Goal: Transaction & Acquisition: Obtain resource

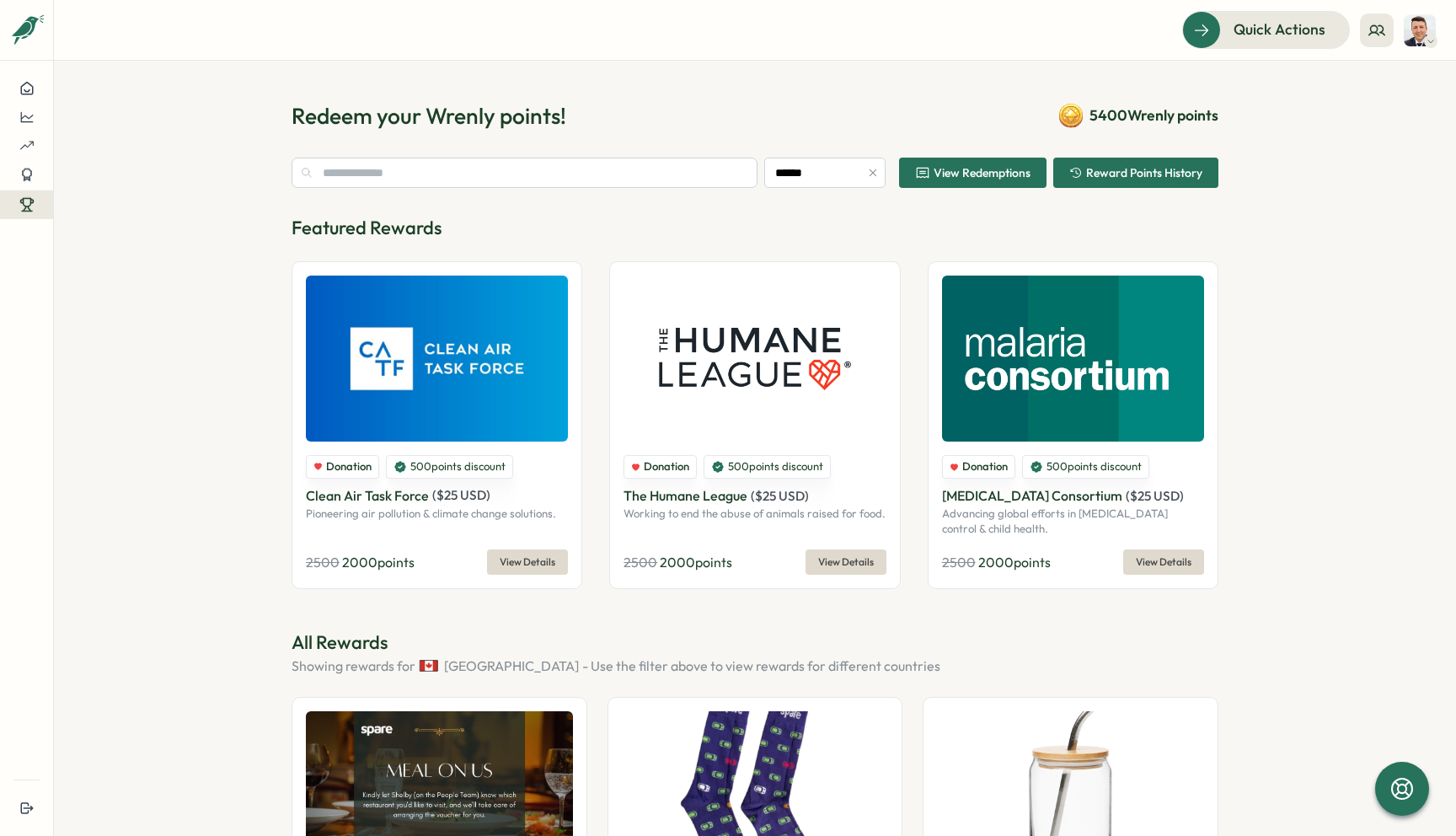
type input "******"
click at [1101, 122] on span "5400 Wrenly points" at bounding box center [1154, 115] width 129 height 22
click at [1112, 179] on span "Reward Points History" at bounding box center [1144, 173] width 116 height 12
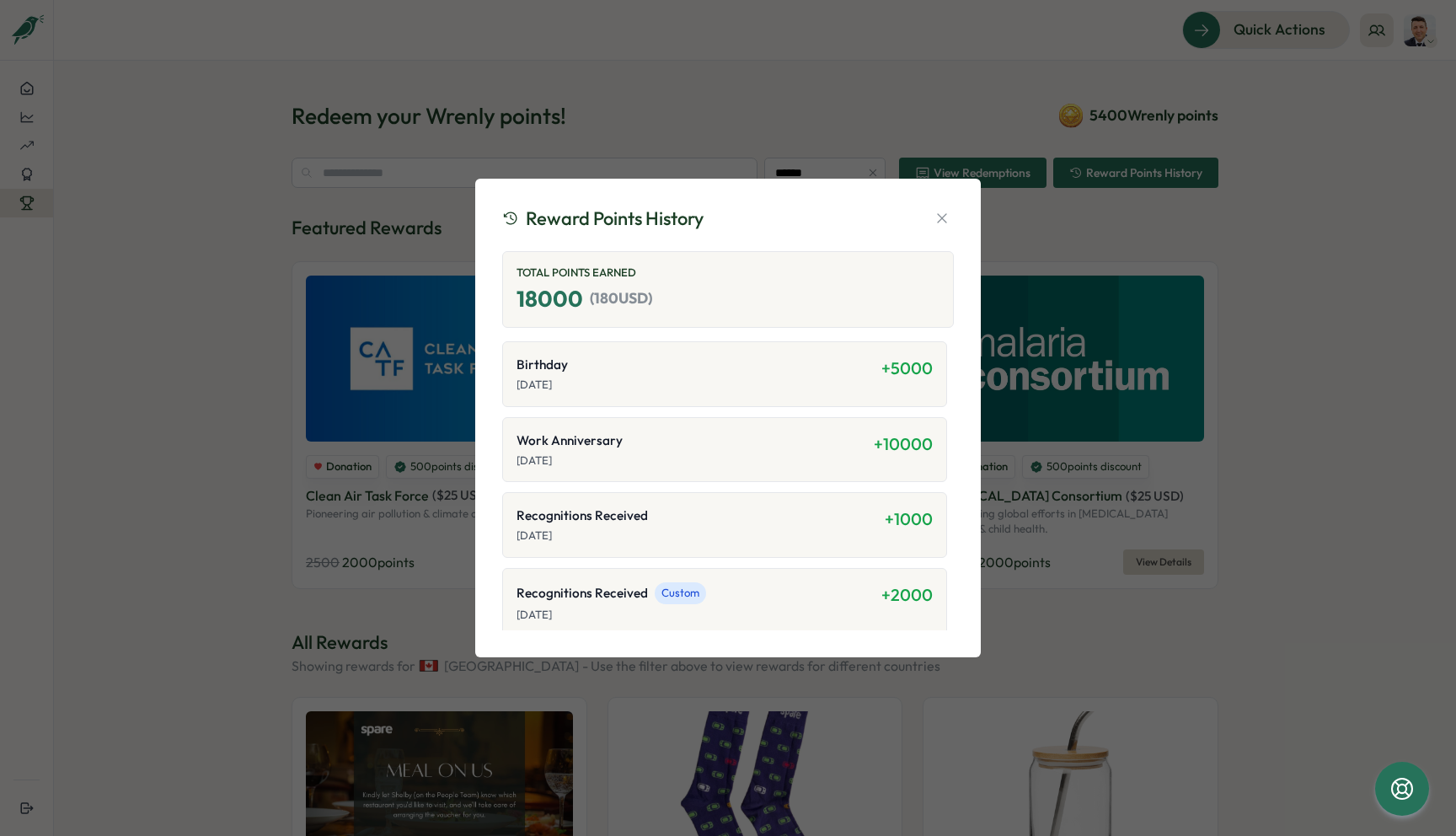
scroll to position [5, 0]
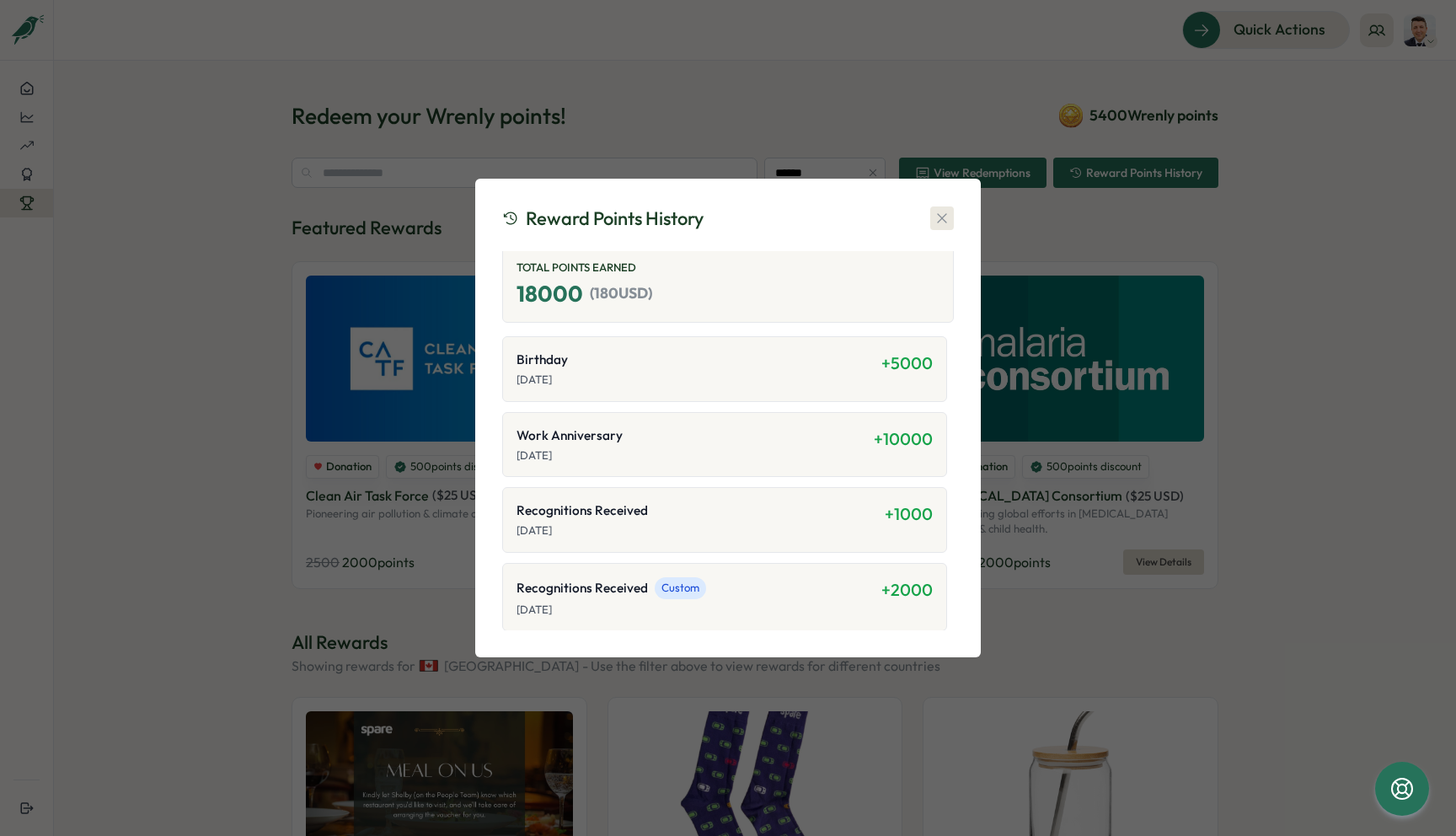
click at [937, 218] on icon "button" at bounding box center [942, 217] width 17 height 17
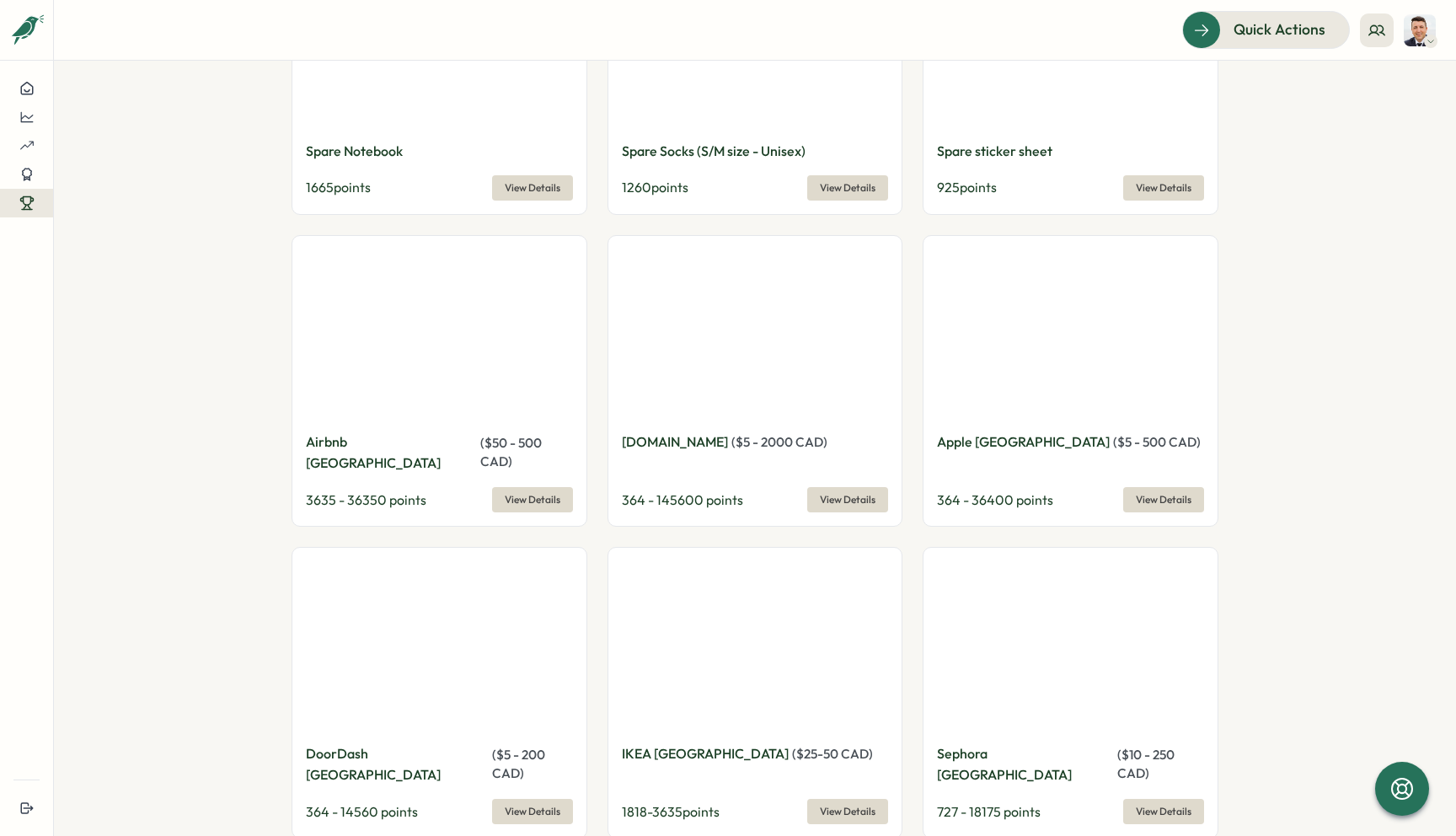
scroll to position [1311, 0]
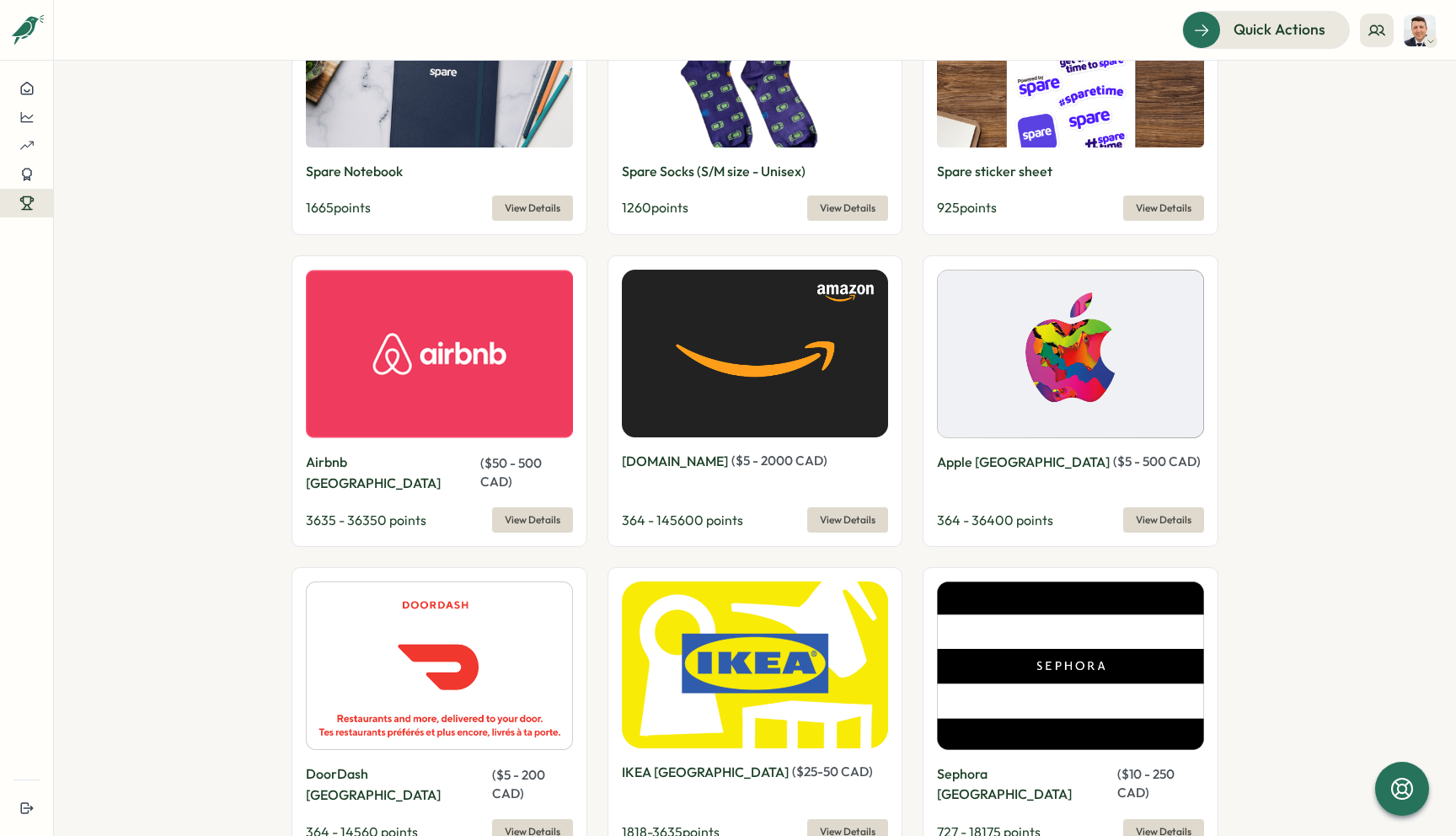
click at [828, 508] on span "View Details" at bounding box center [848, 520] width 56 height 24
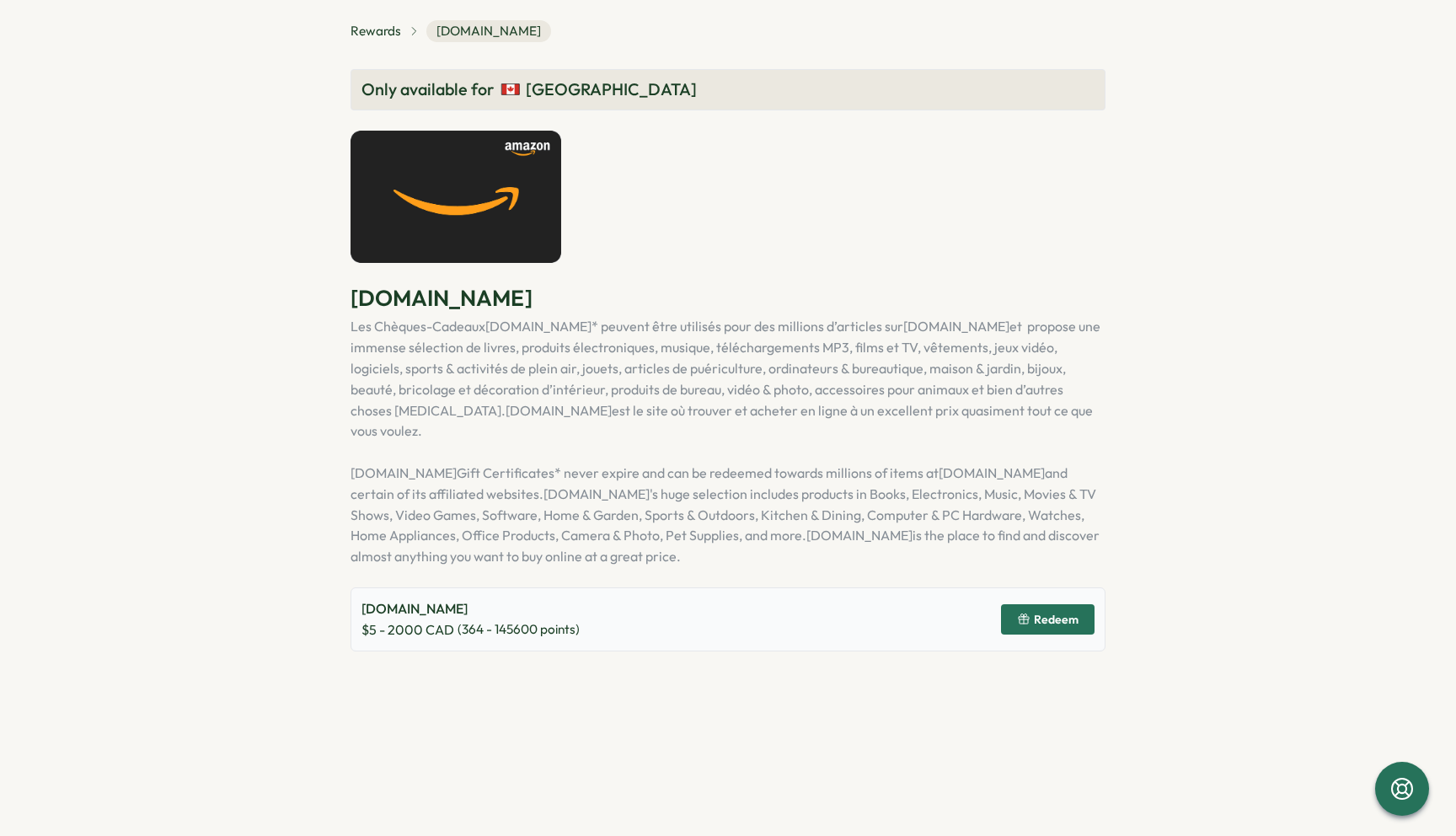
click at [1029, 618] on rect "button" at bounding box center [1024, 619] width 10 height 3
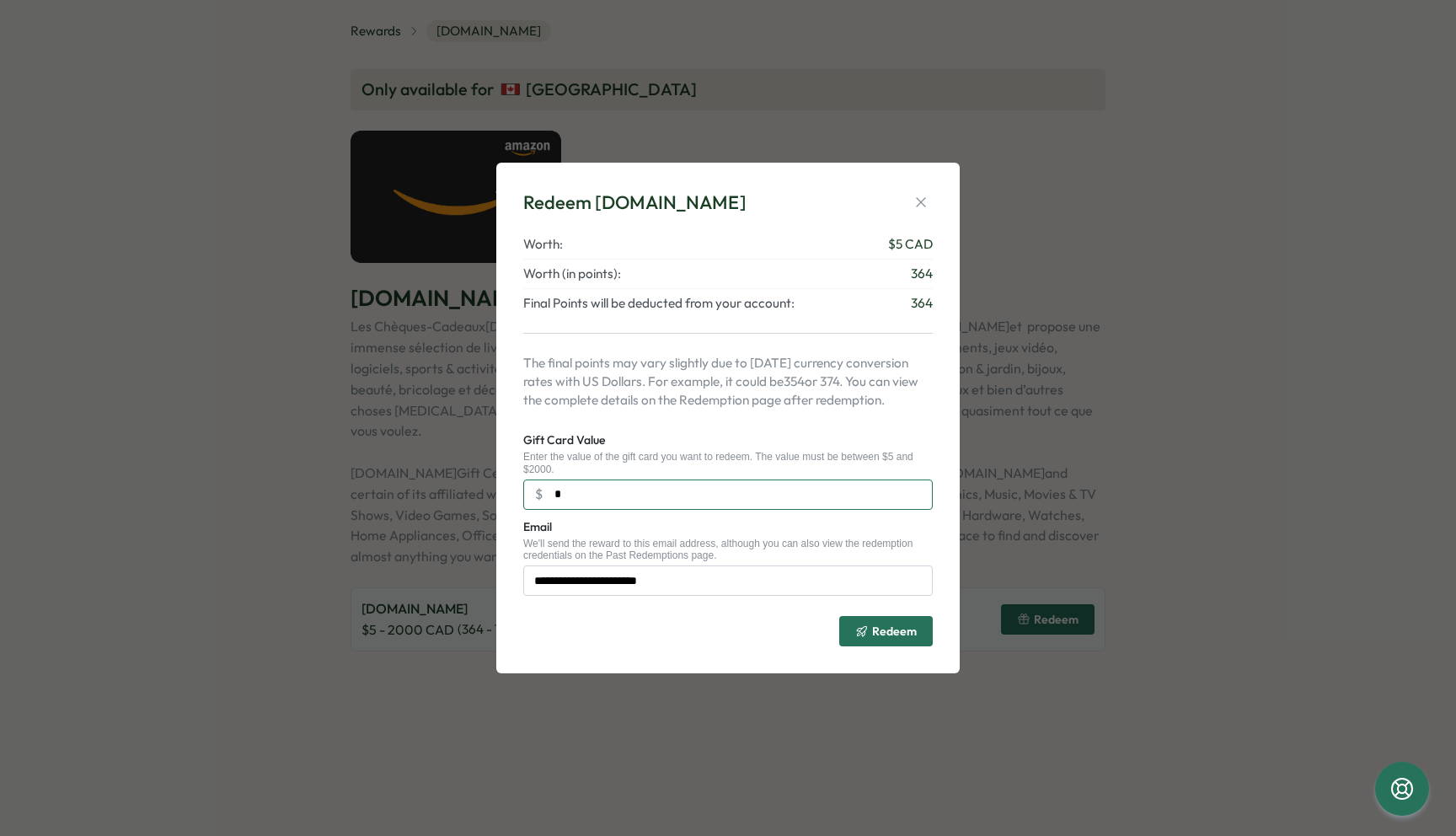
click at [590, 494] on input "*" at bounding box center [728, 494] width 410 height 31
type input "**"
click at [865, 634] on icon "submit" at bounding box center [862, 631] width 14 height 14
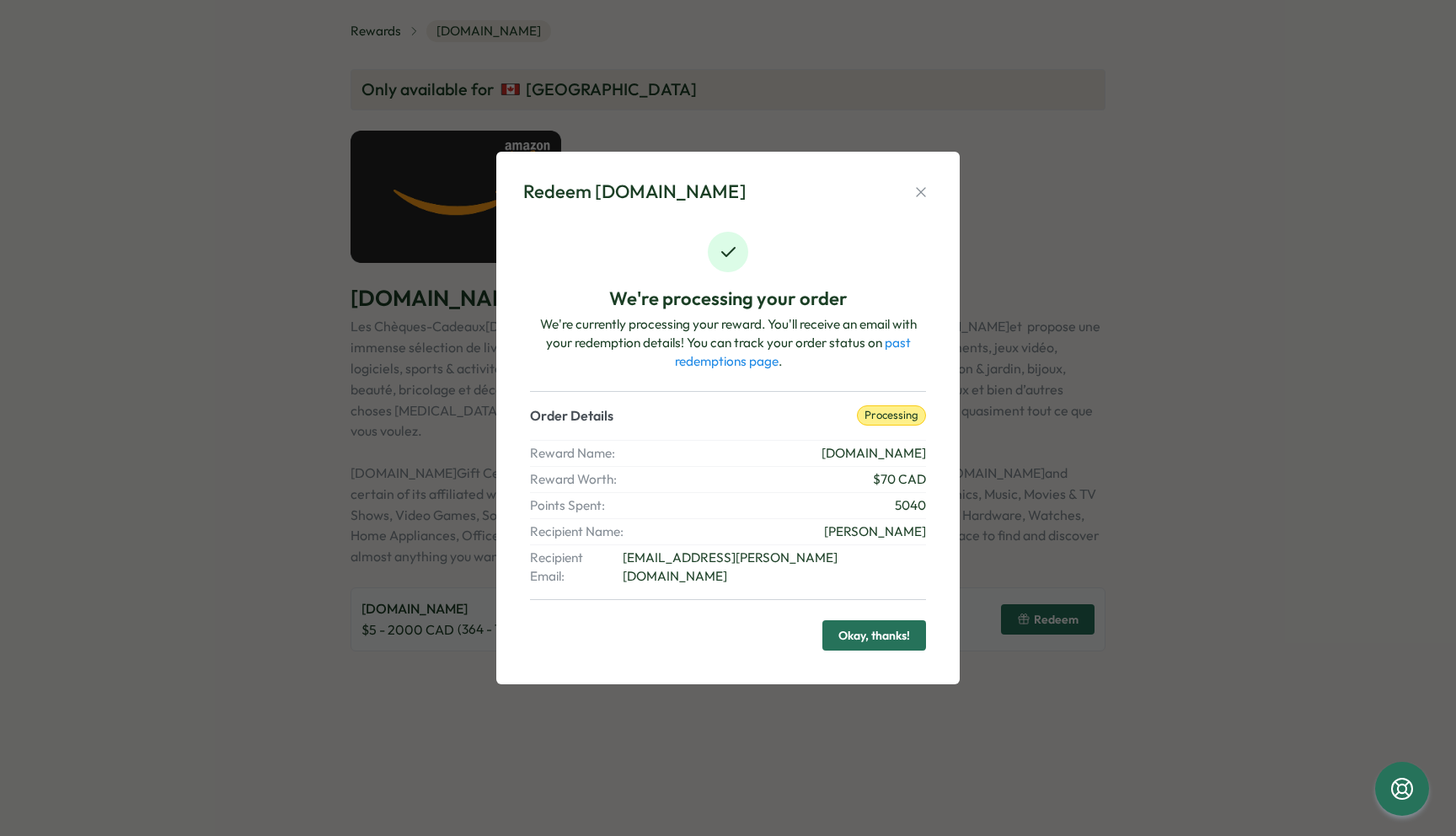
click at [853, 622] on span "Okay, thanks!" at bounding box center [874, 635] width 71 height 29
